Goal: Information Seeking & Learning: Learn about a topic

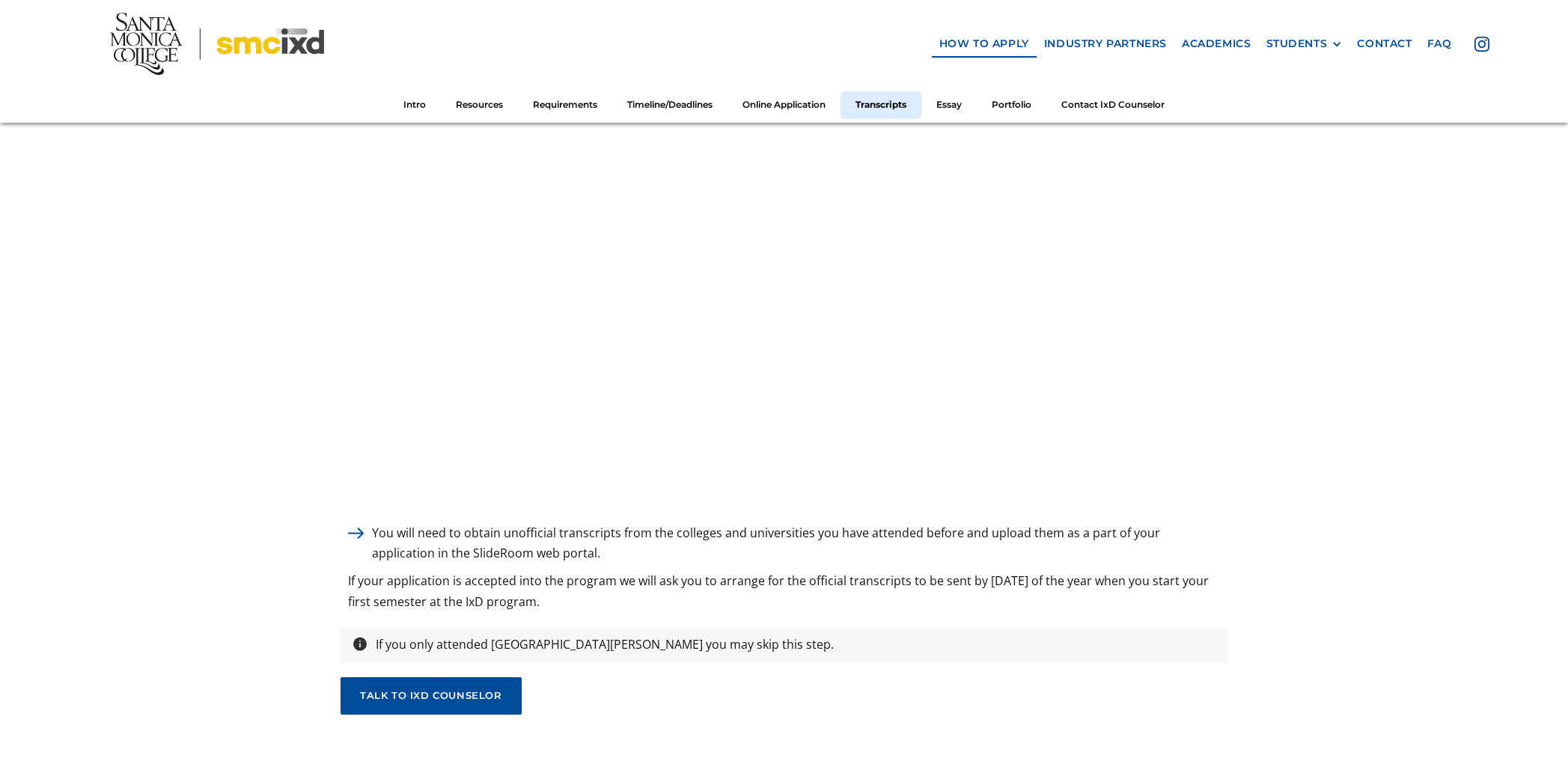
scroll to position [4412, 0]
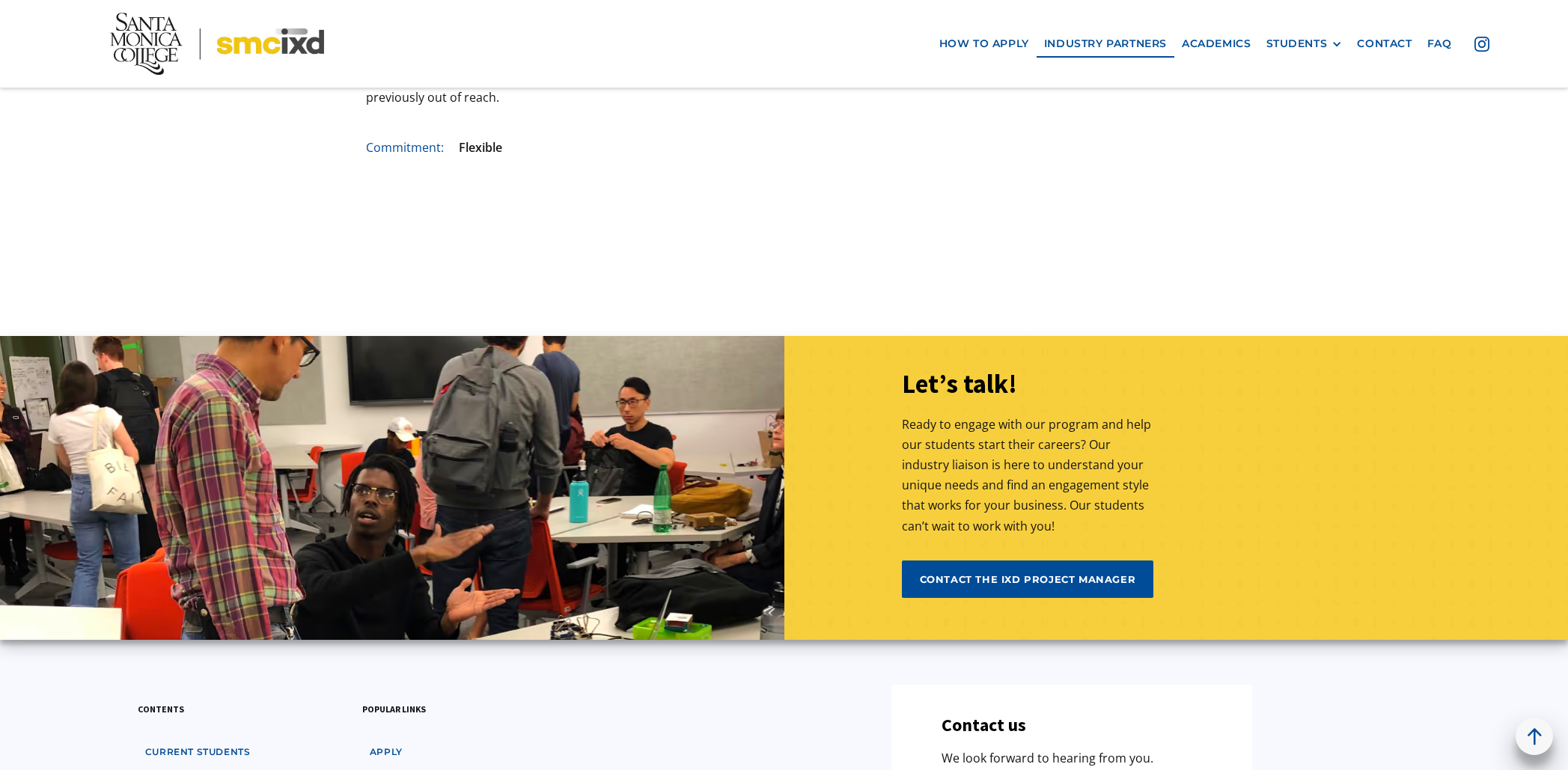
scroll to position [4526, 0]
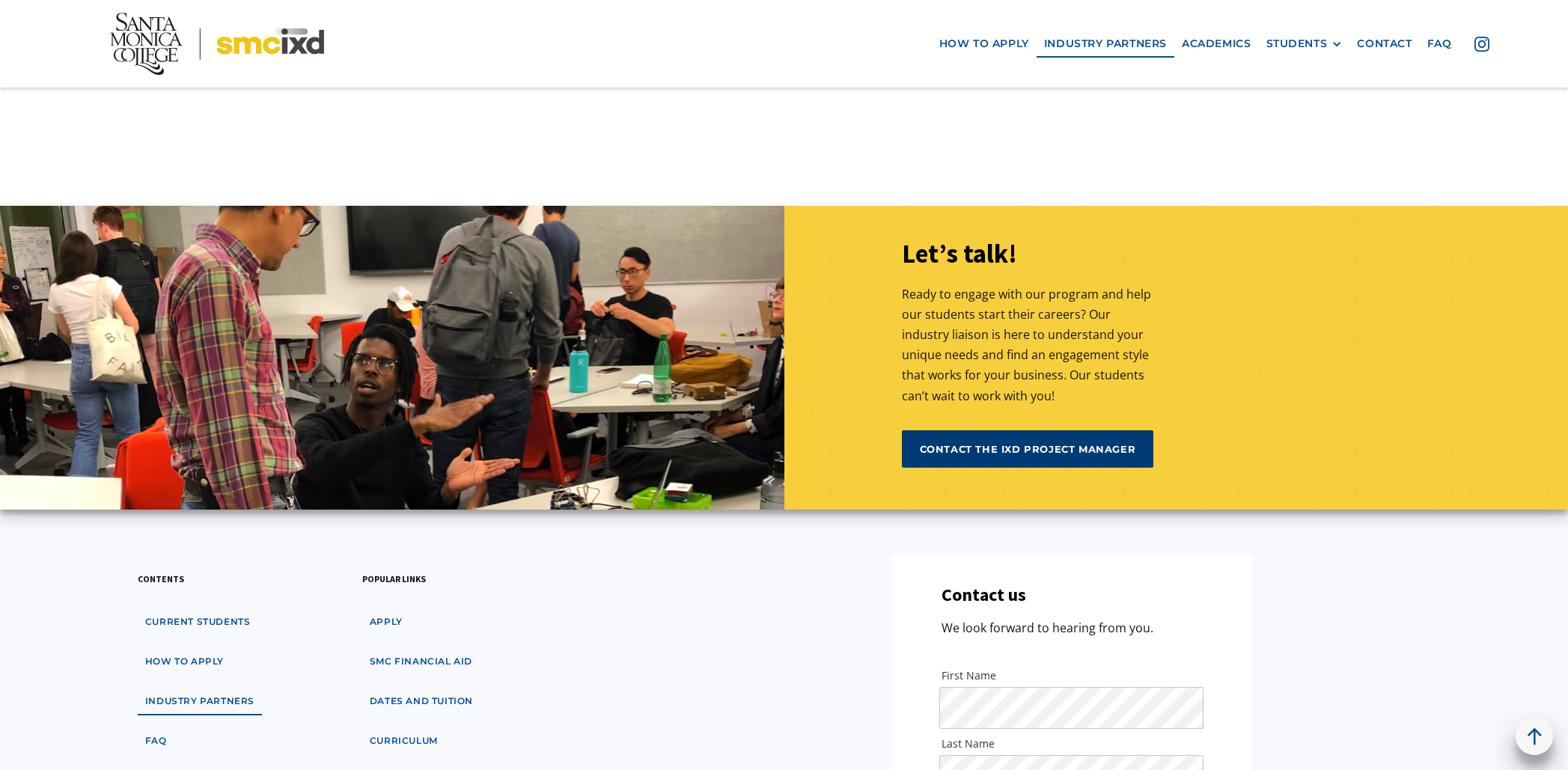
click at [1081, 449] on strong "contact the ixd project manager" at bounding box center [1028, 449] width 216 height 12
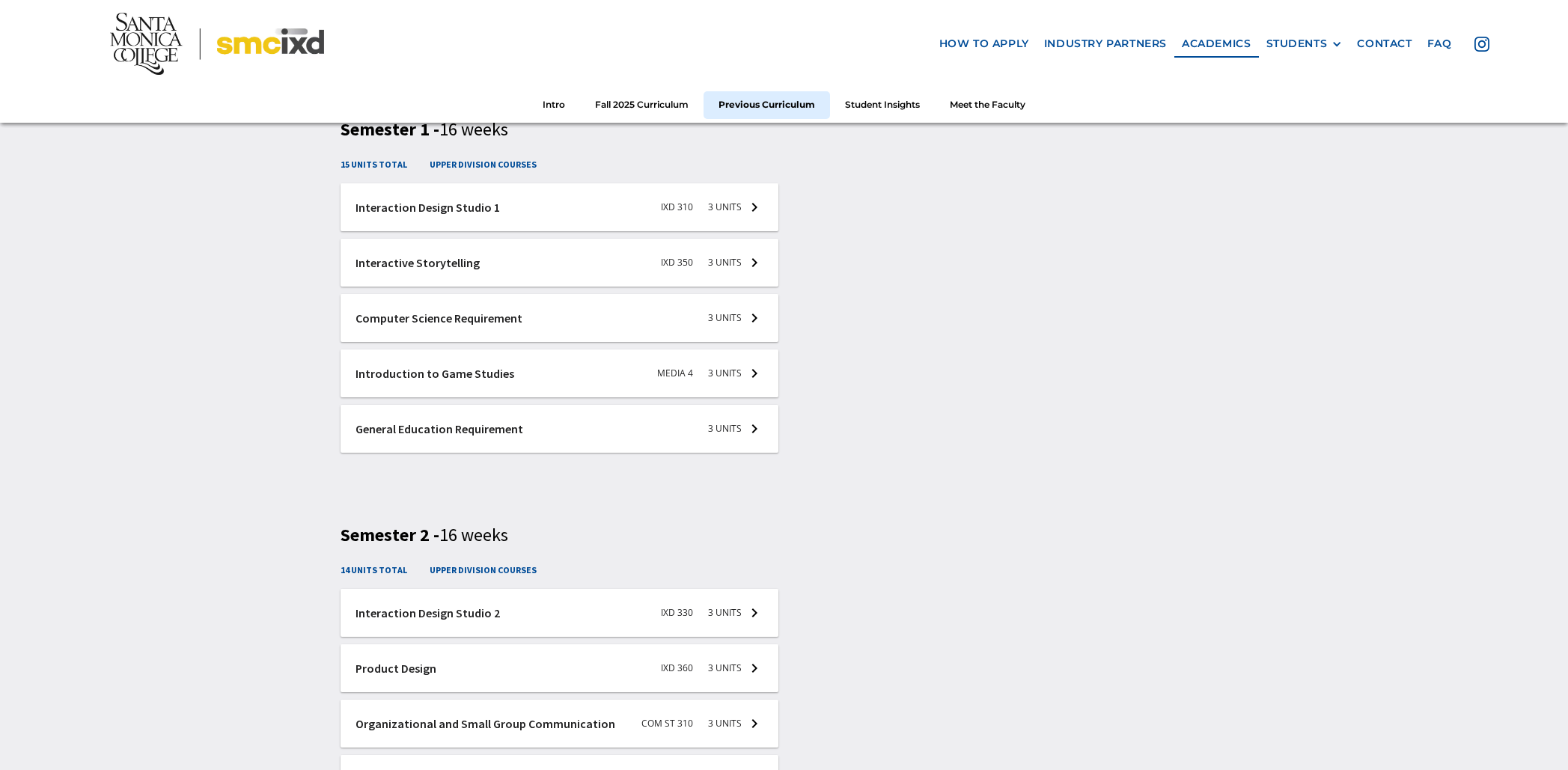
scroll to position [2232, 0]
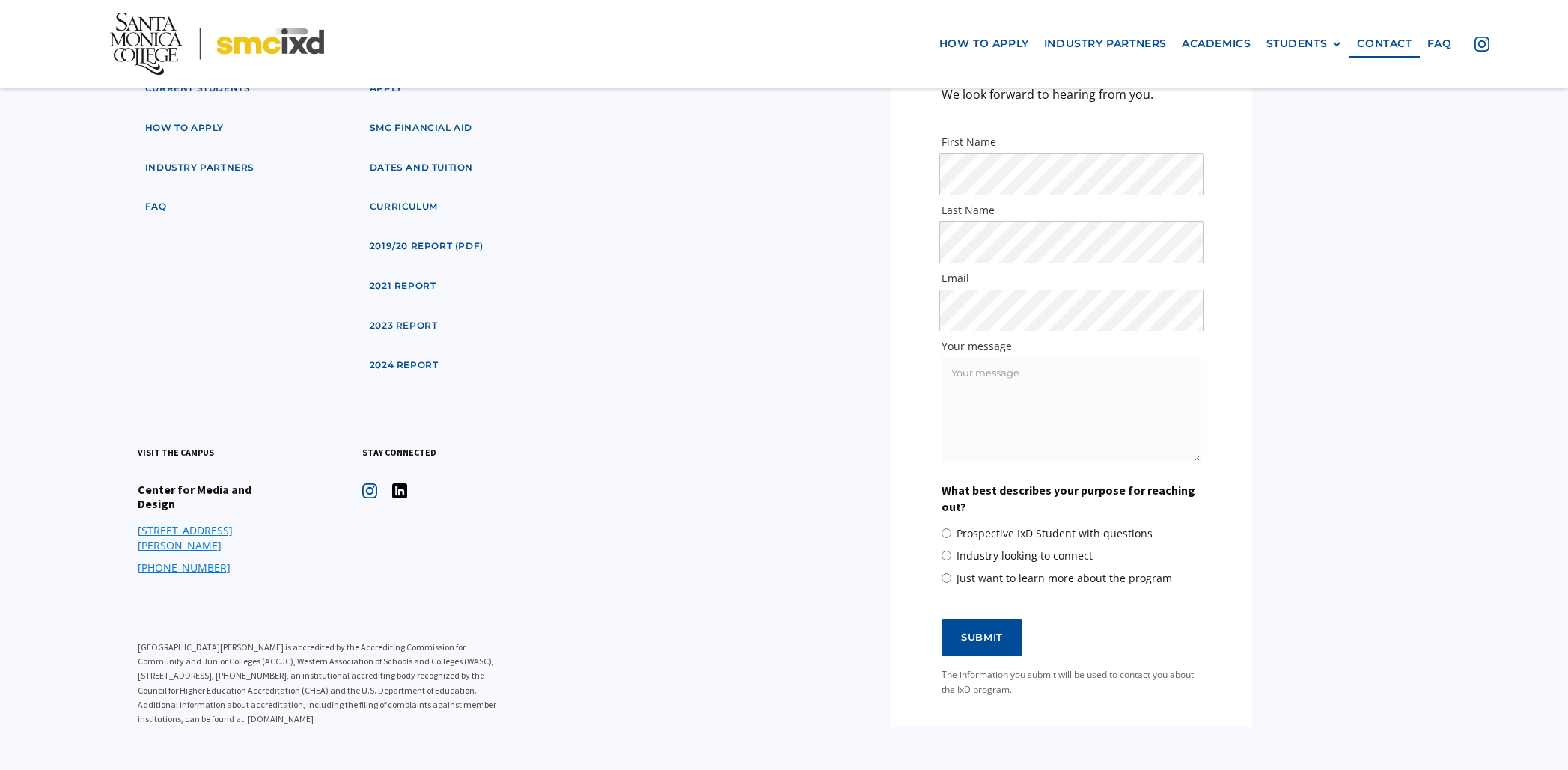
scroll to position [1915, 0]
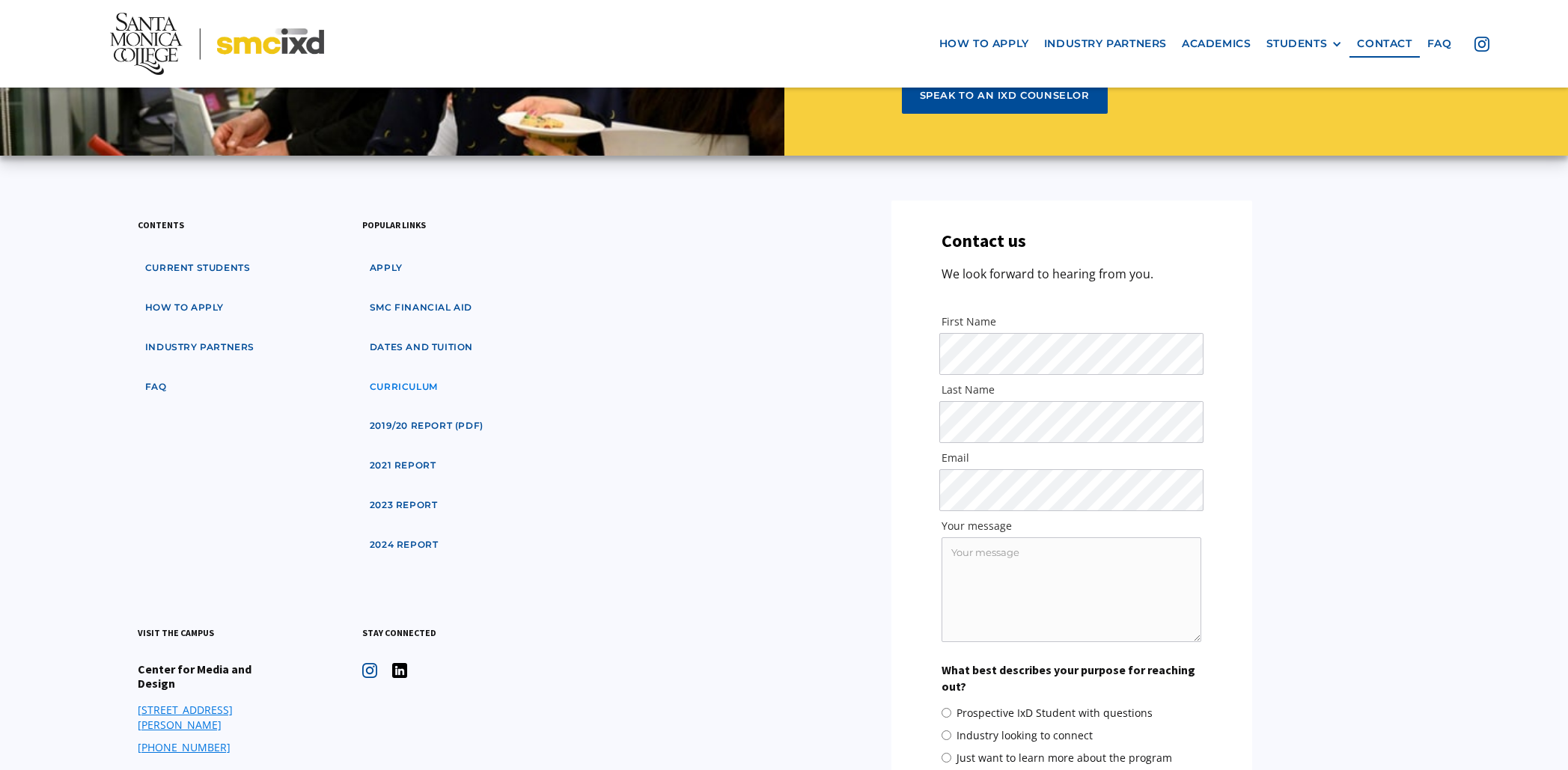
click at [397, 373] on link "curriculum" at bounding box center [404, 387] width 83 height 28
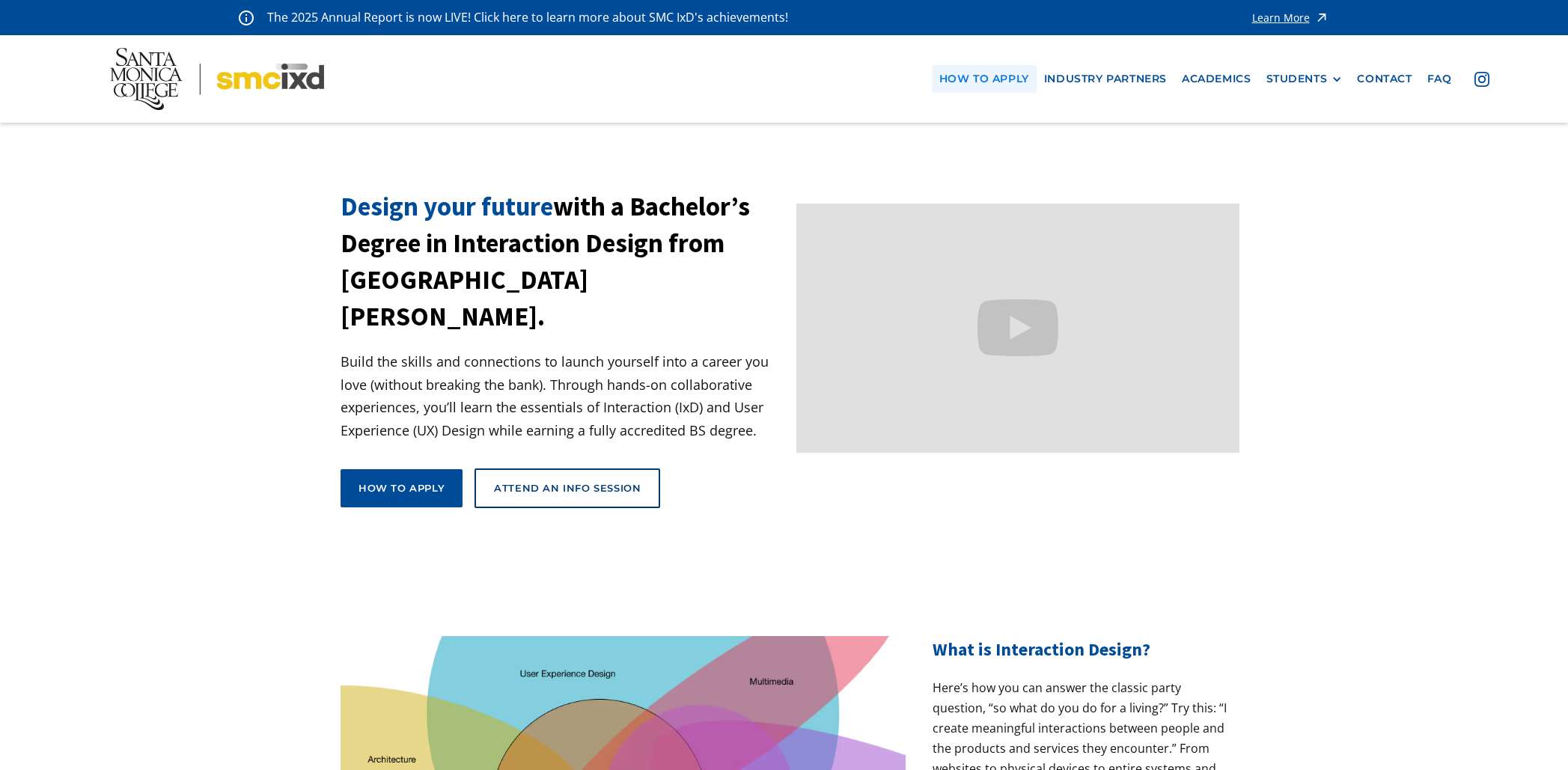
click at [974, 73] on link "how to apply" at bounding box center [984, 78] width 105 height 28
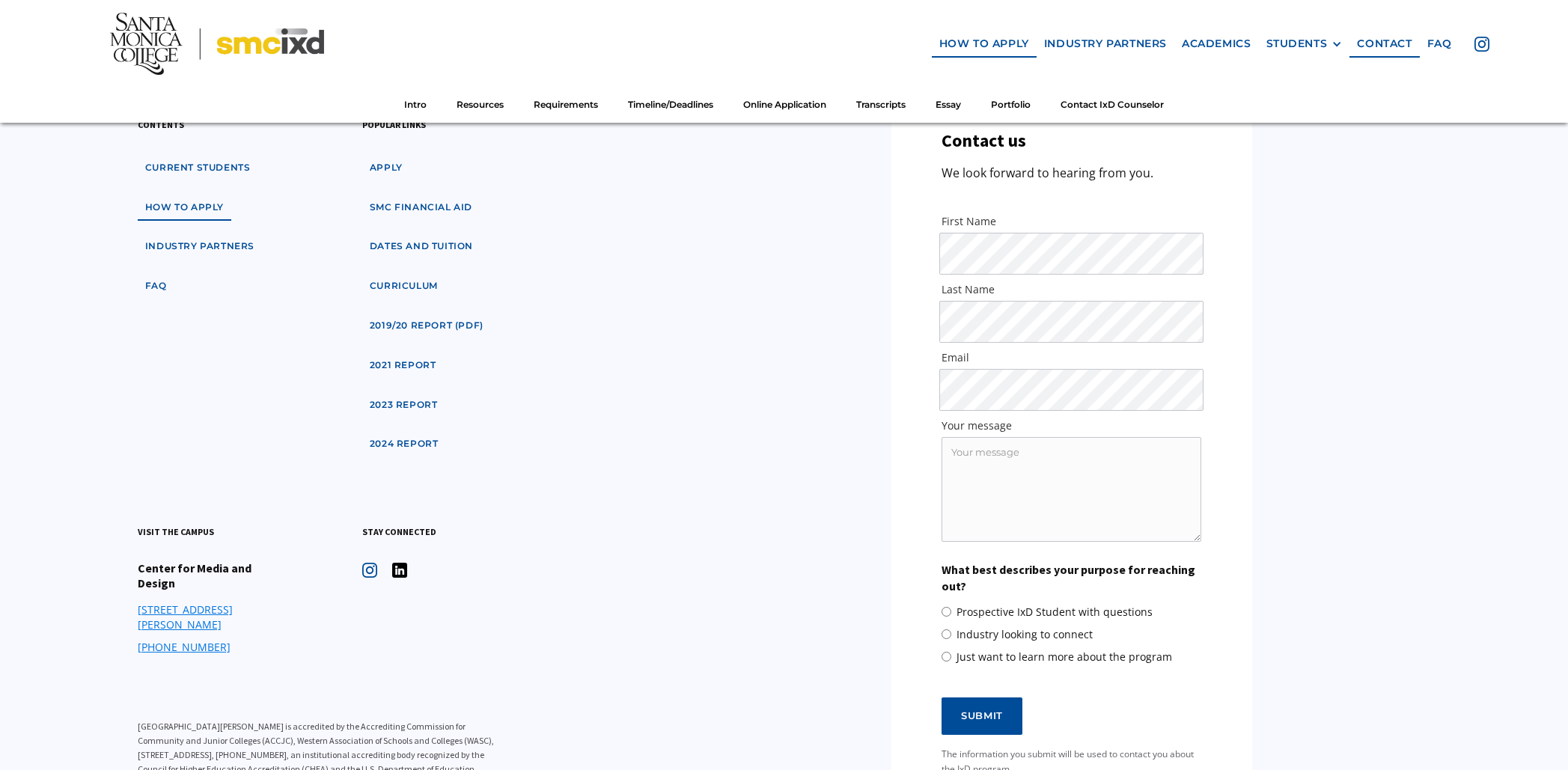
scroll to position [8811, 0]
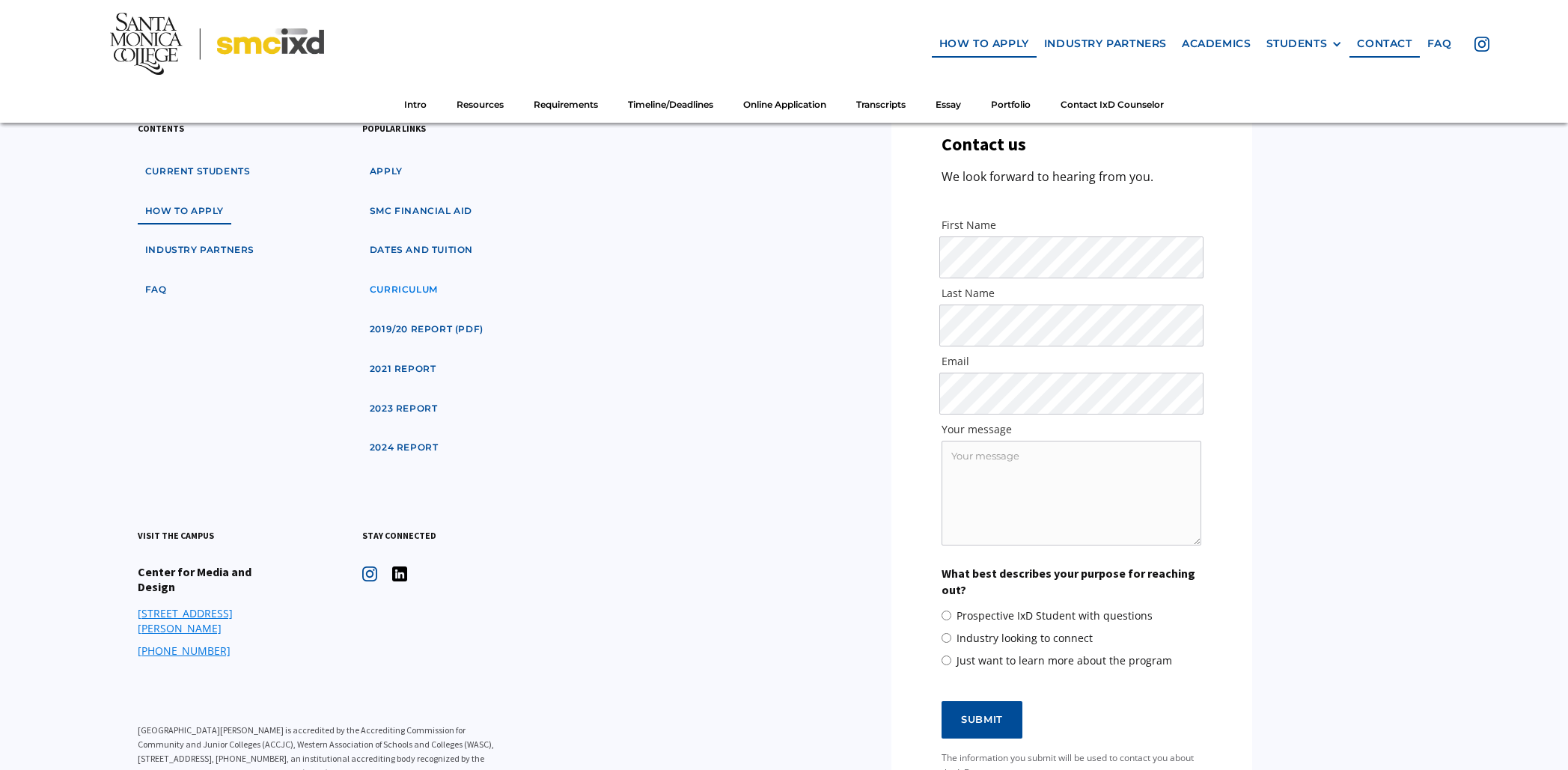
click at [416, 281] on link "curriculum" at bounding box center [404, 290] width 83 height 28
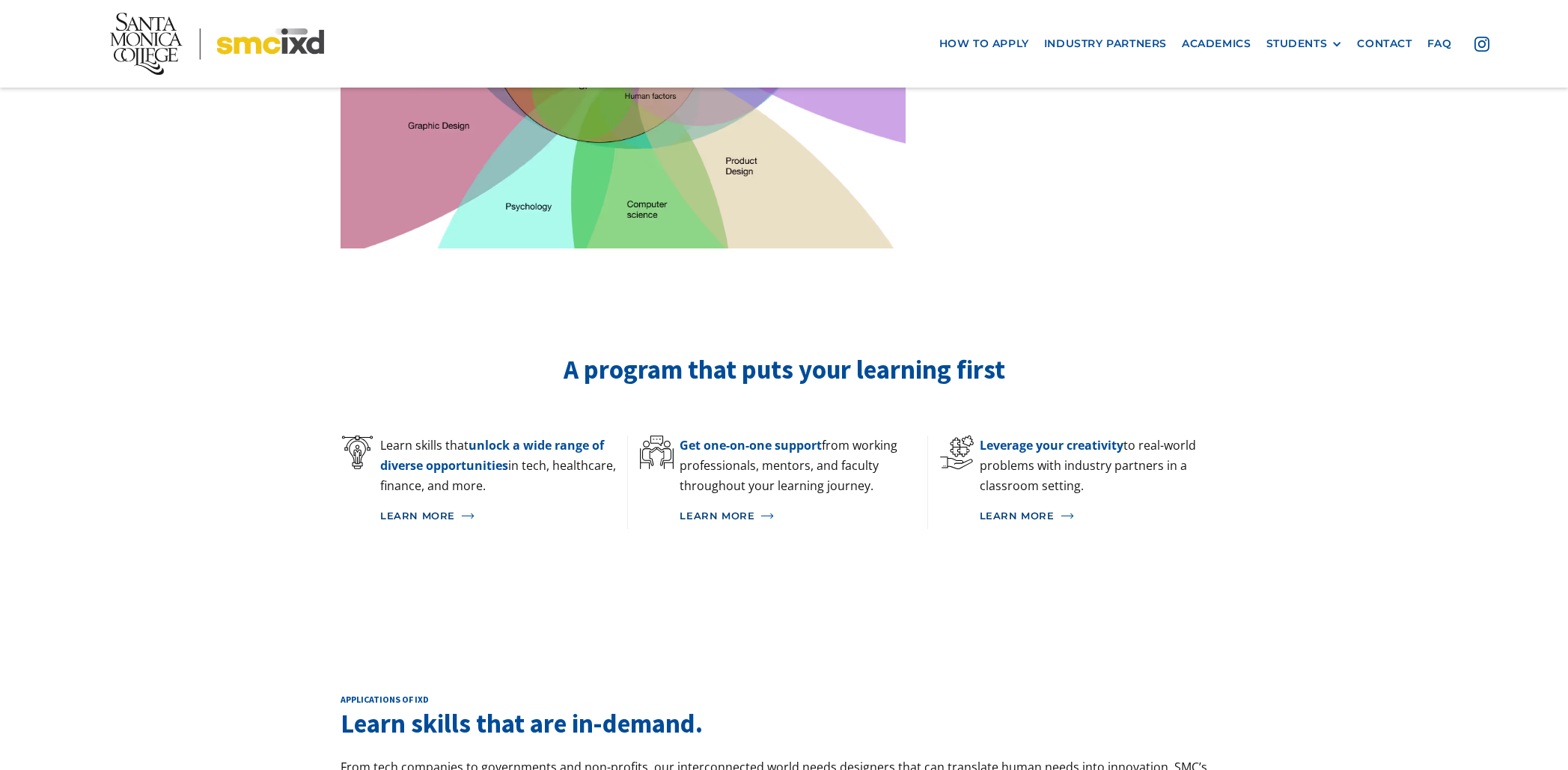
scroll to position [773, 0]
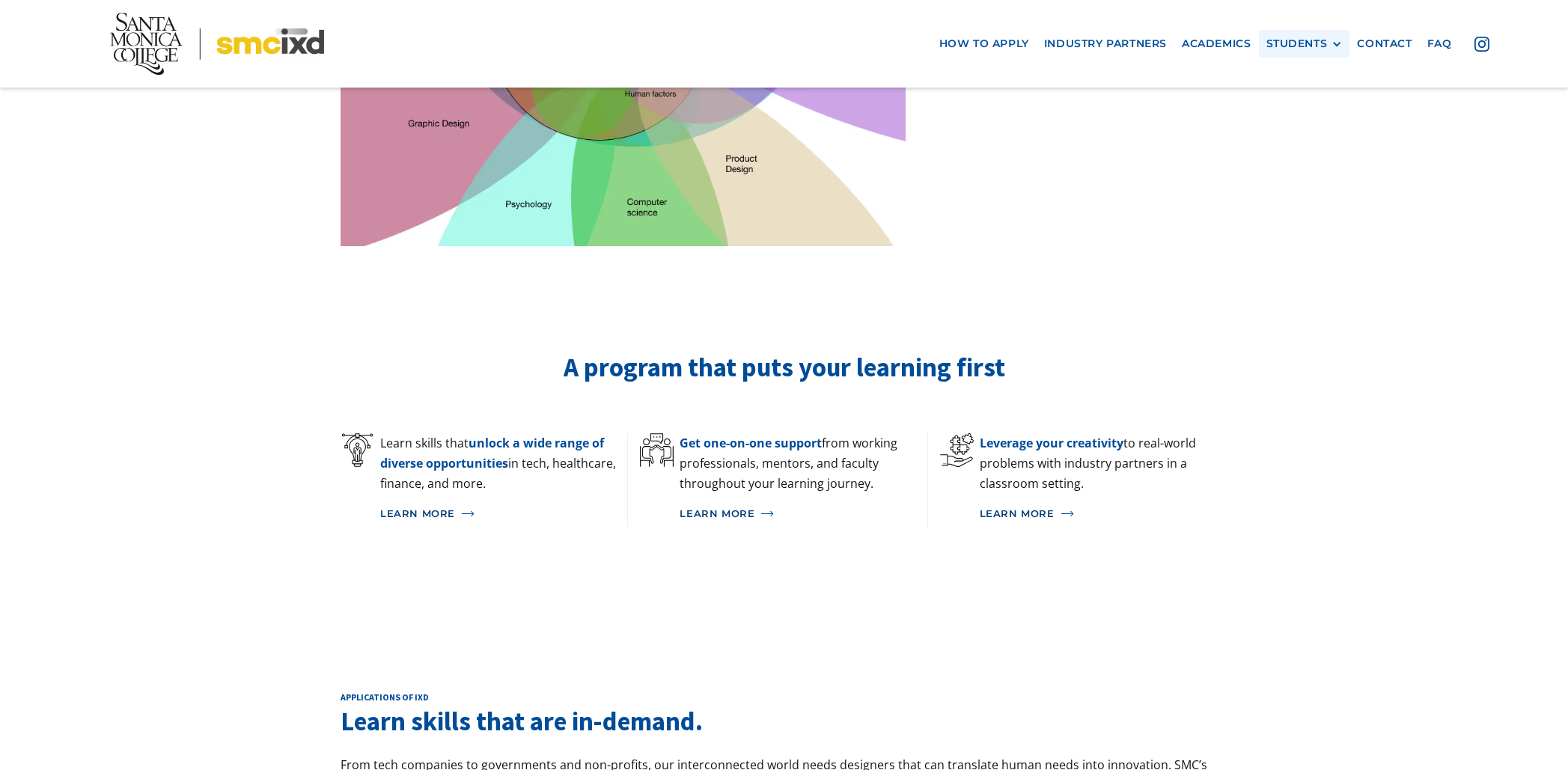
click at [1296, 44] on div "STUDENTS" at bounding box center [1296, 44] width 61 height 13
click at [1296, 68] on link "GRAD SHOW 2025" at bounding box center [1333, 71] width 135 height 28
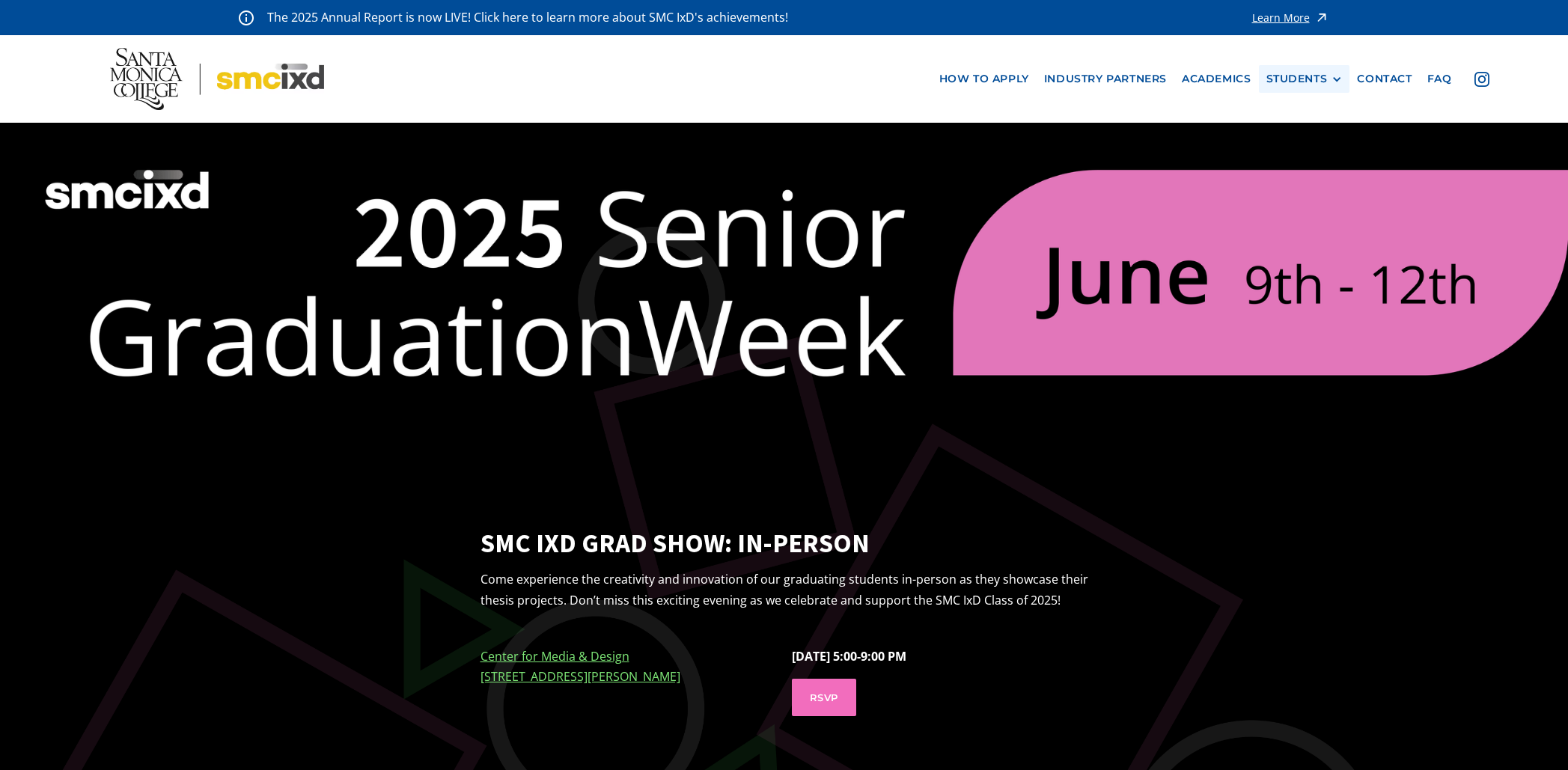
click at [1327, 81] on div "STUDENTS" at bounding box center [1296, 78] width 61 height 13
click at [1307, 135] on link "Current Students" at bounding box center [1333, 134] width 135 height 28
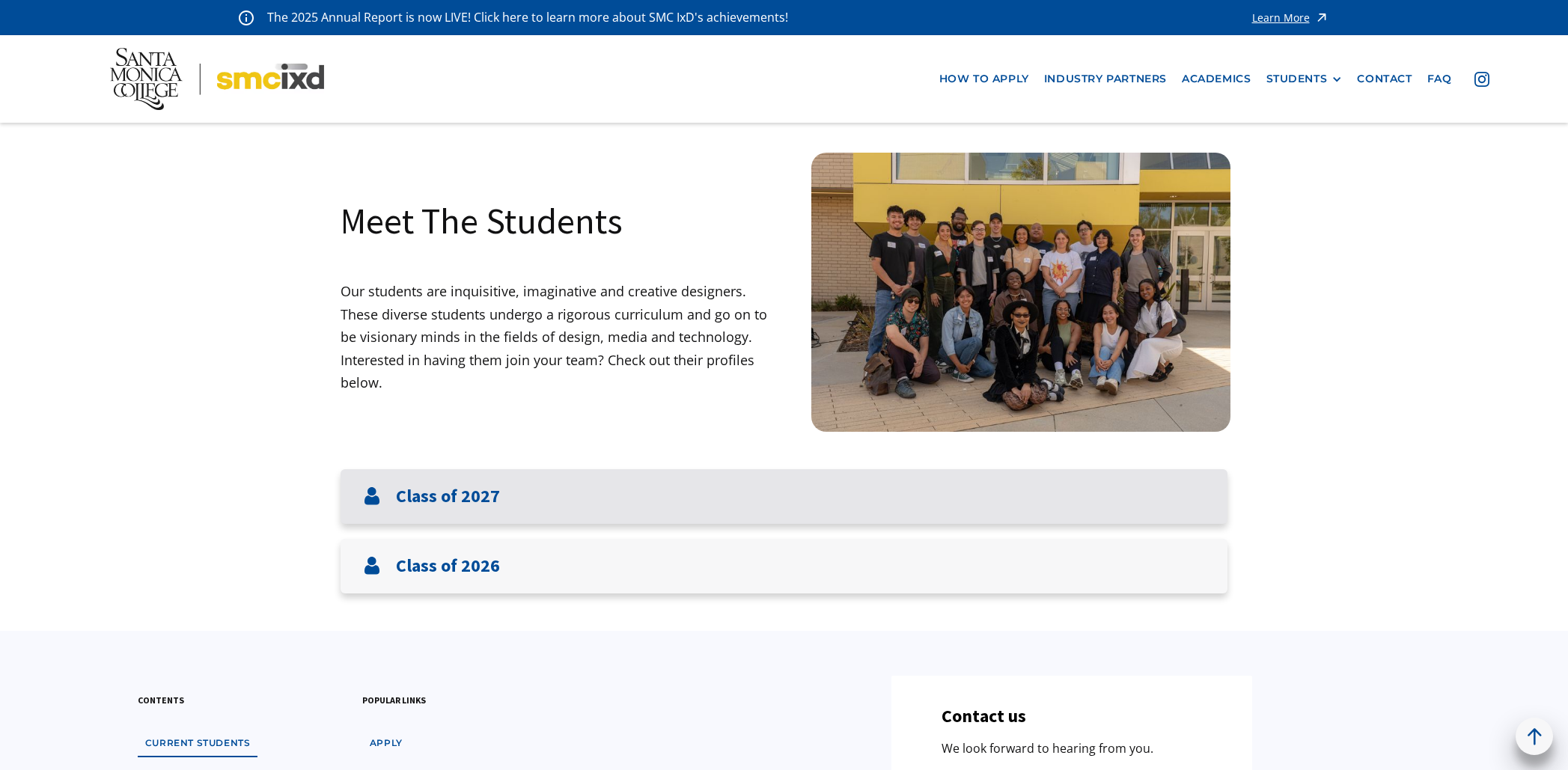
drag, startPoint x: 623, startPoint y: 497, endPoint x: 646, endPoint y: 487, distance: 25.1
click at [623, 497] on div "Class of 2027" at bounding box center [784, 496] width 887 height 54
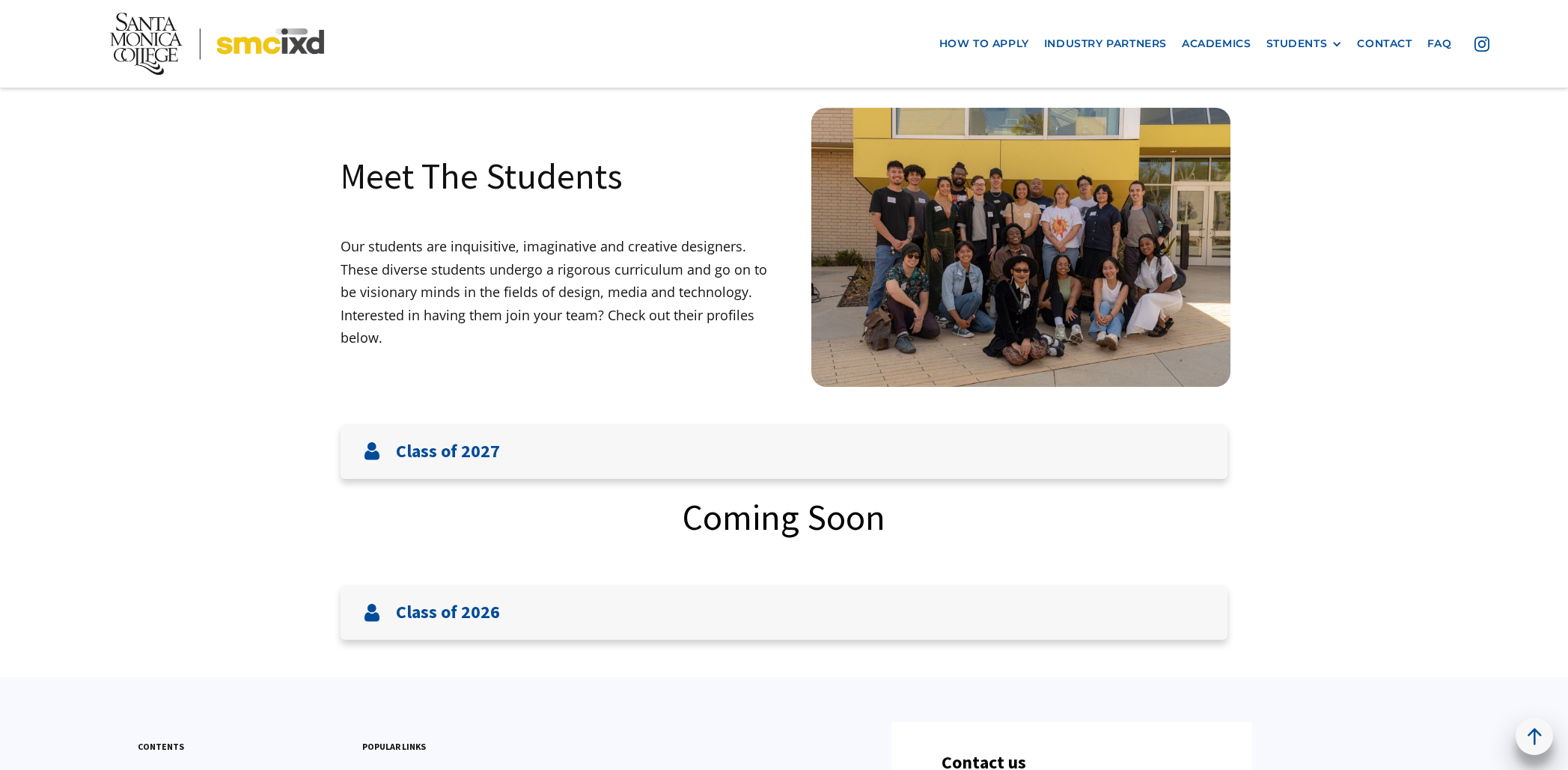
scroll to position [56, 0]
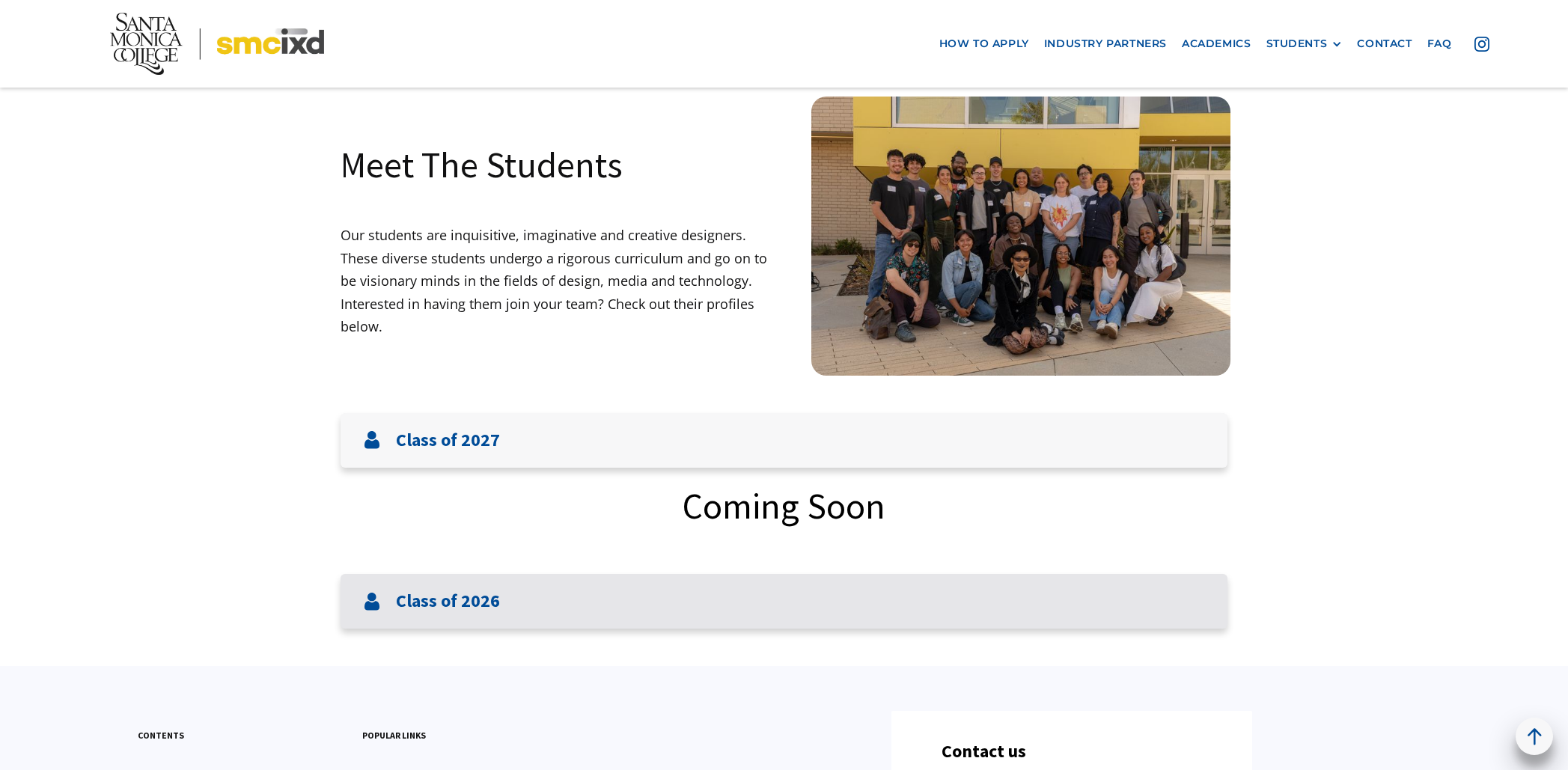
drag, startPoint x: 625, startPoint y: 612, endPoint x: 628, endPoint y: 595, distance: 17.3
click at [625, 612] on div "Class of 2026" at bounding box center [784, 601] width 887 height 54
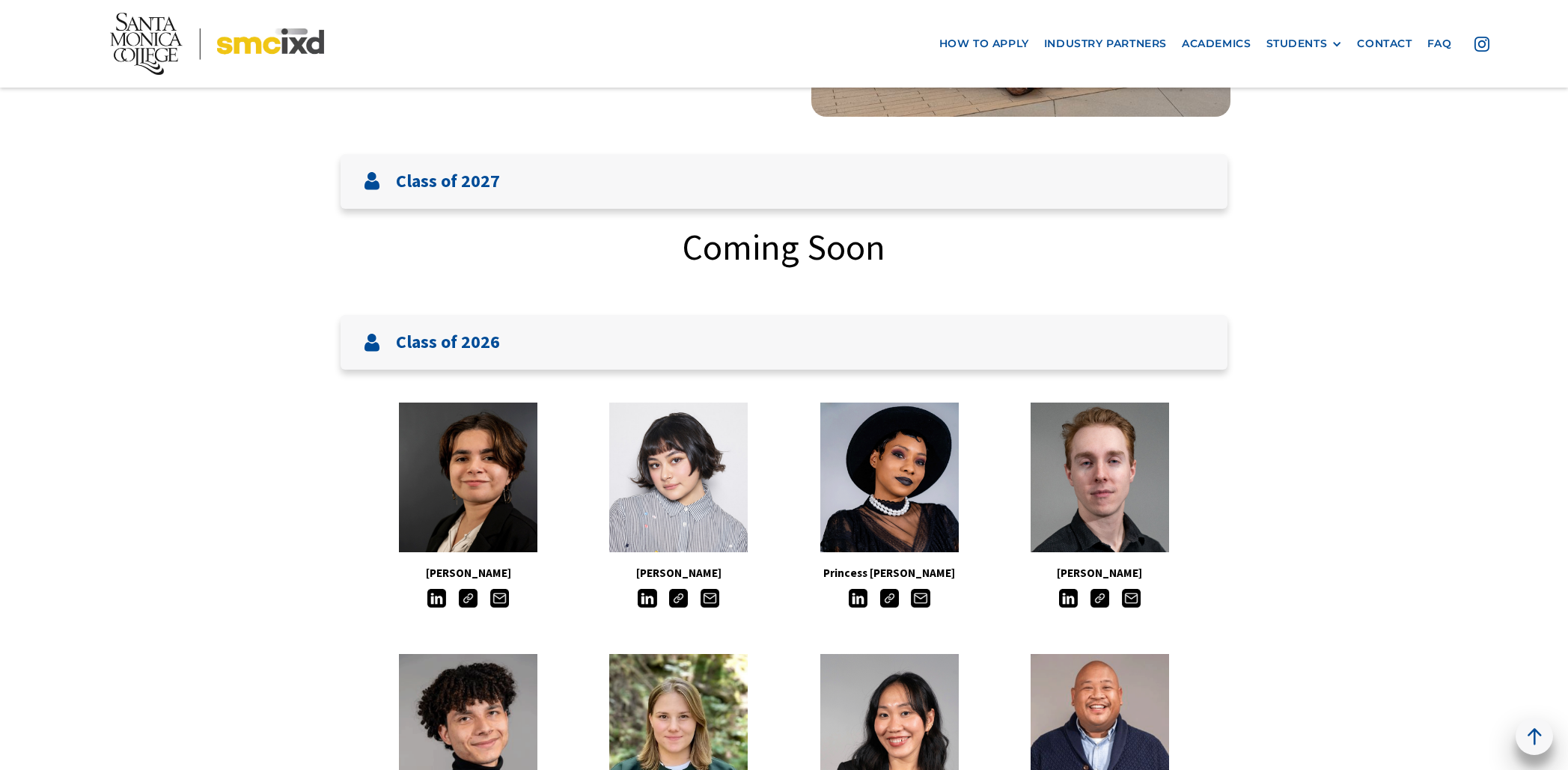
scroll to position [0, 0]
